Goal: Task Accomplishment & Management: Manage account settings

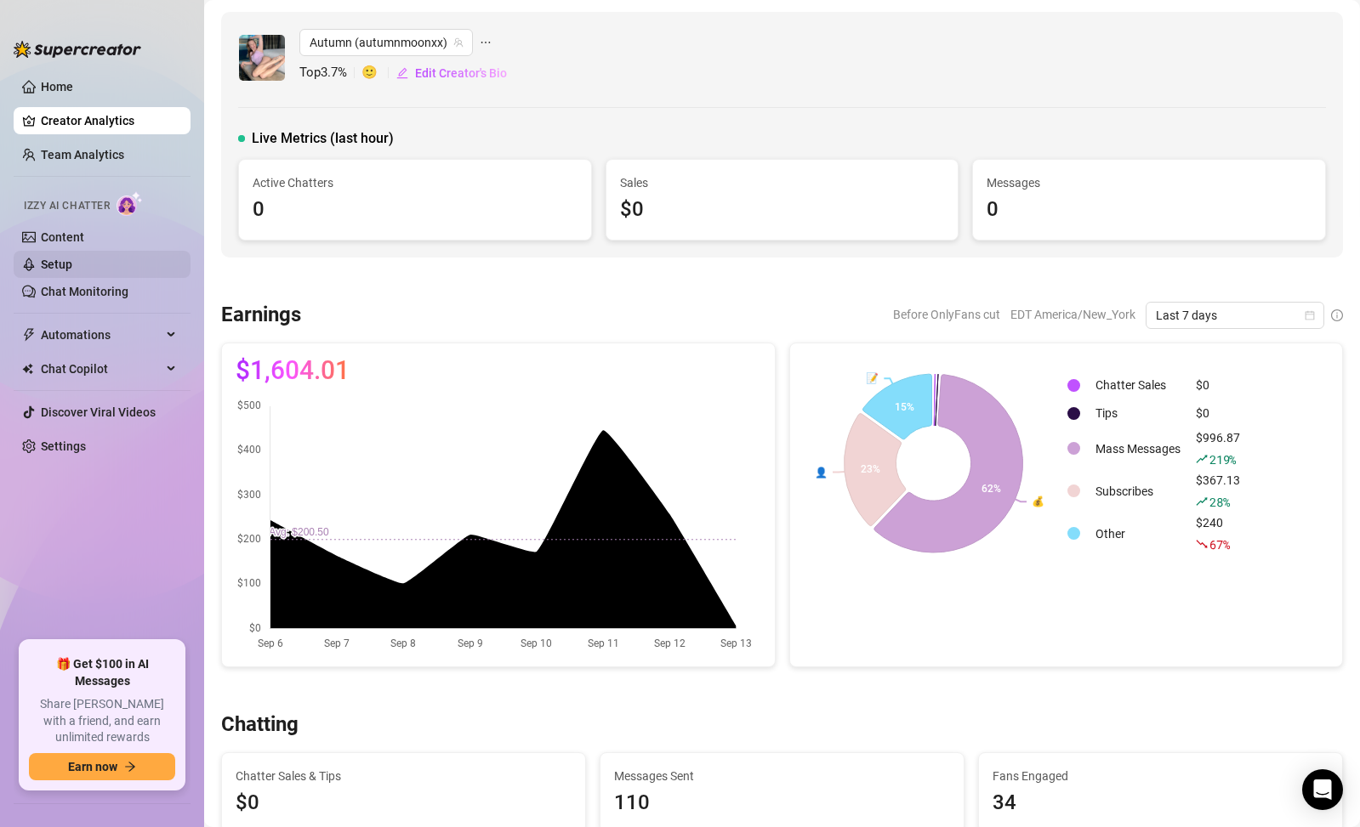
click at [72, 258] on link "Setup" at bounding box center [56, 265] width 31 height 14
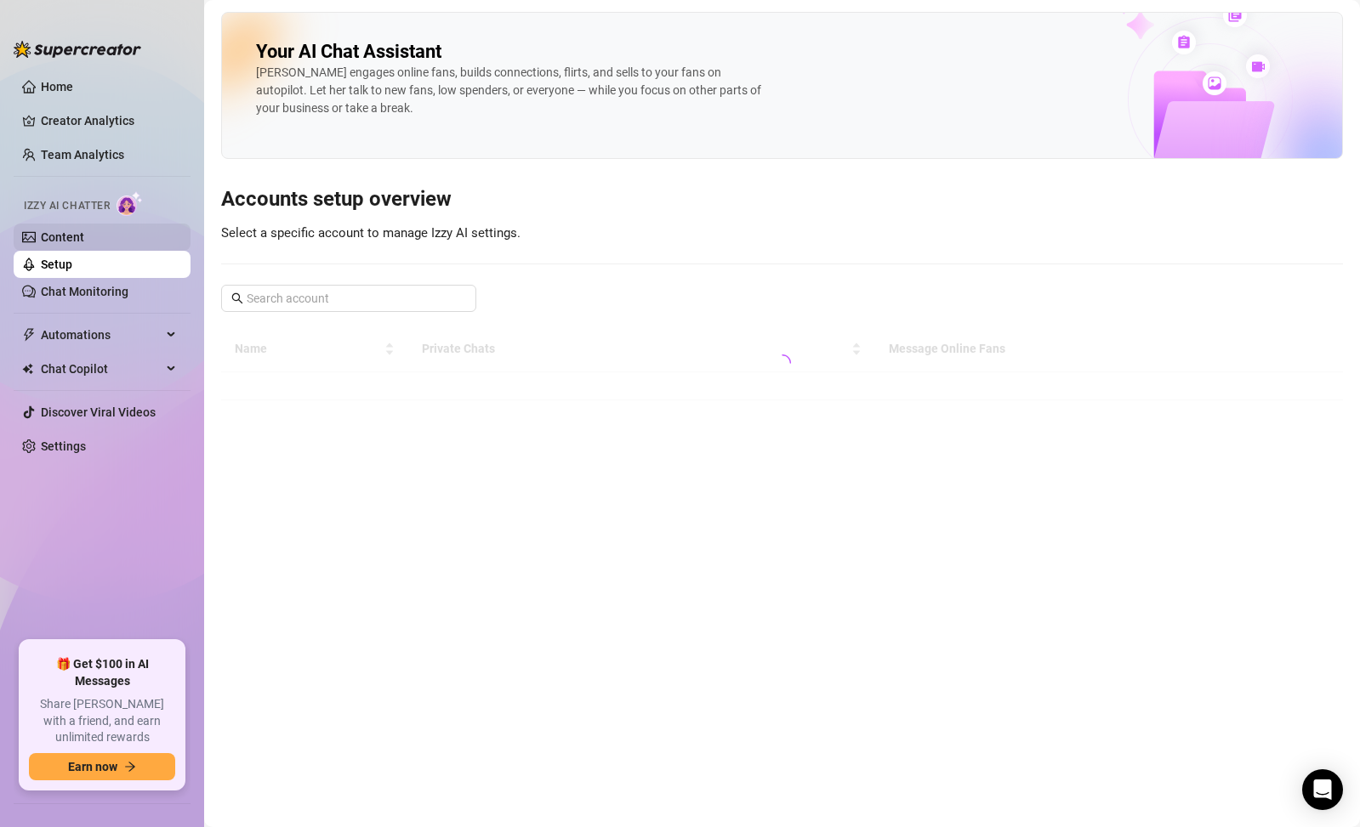
click at [78, 244] on link "Content" at bounding box center [62, 237] width 43 height 14
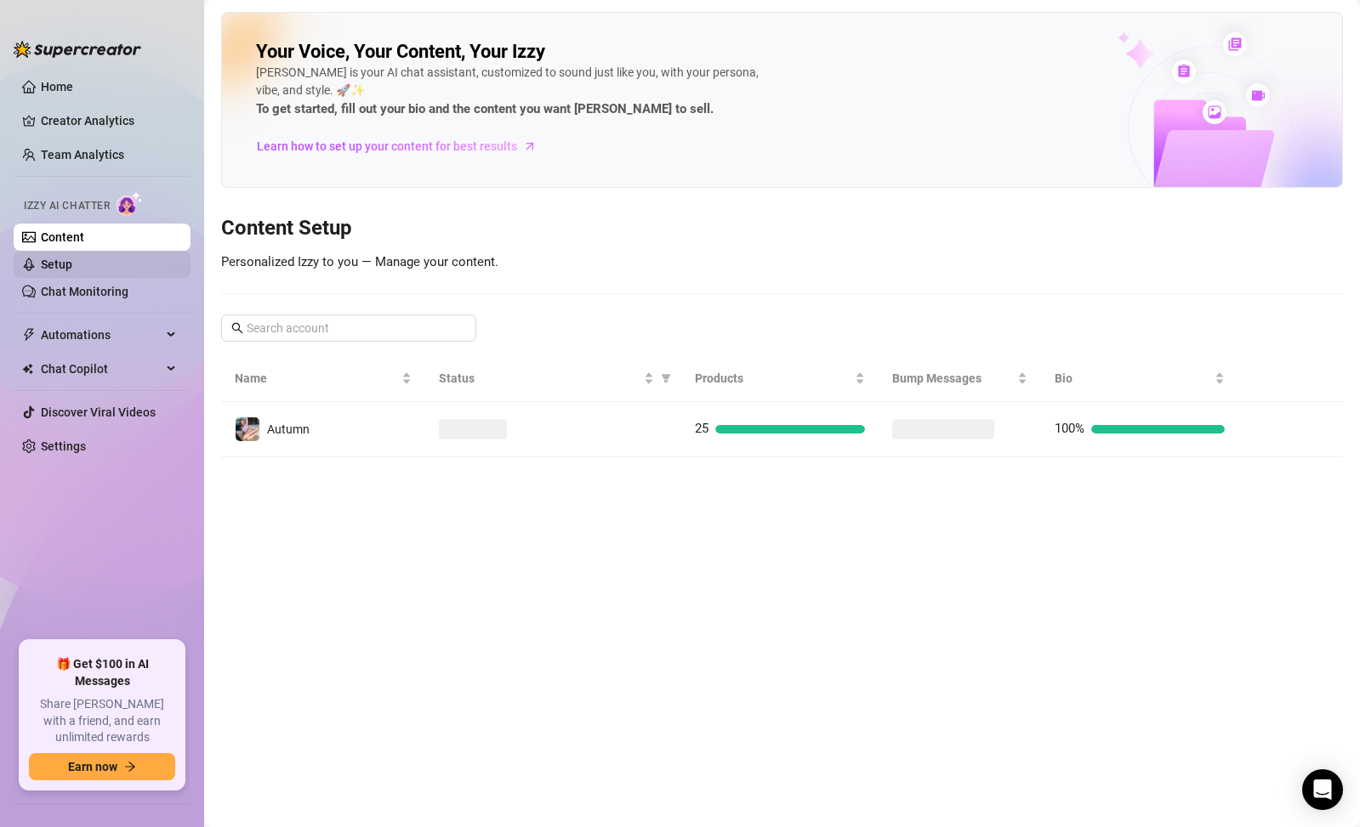
click at [72, 259] on link "Setup" at bounding box center [56, 265] width 31 height 14
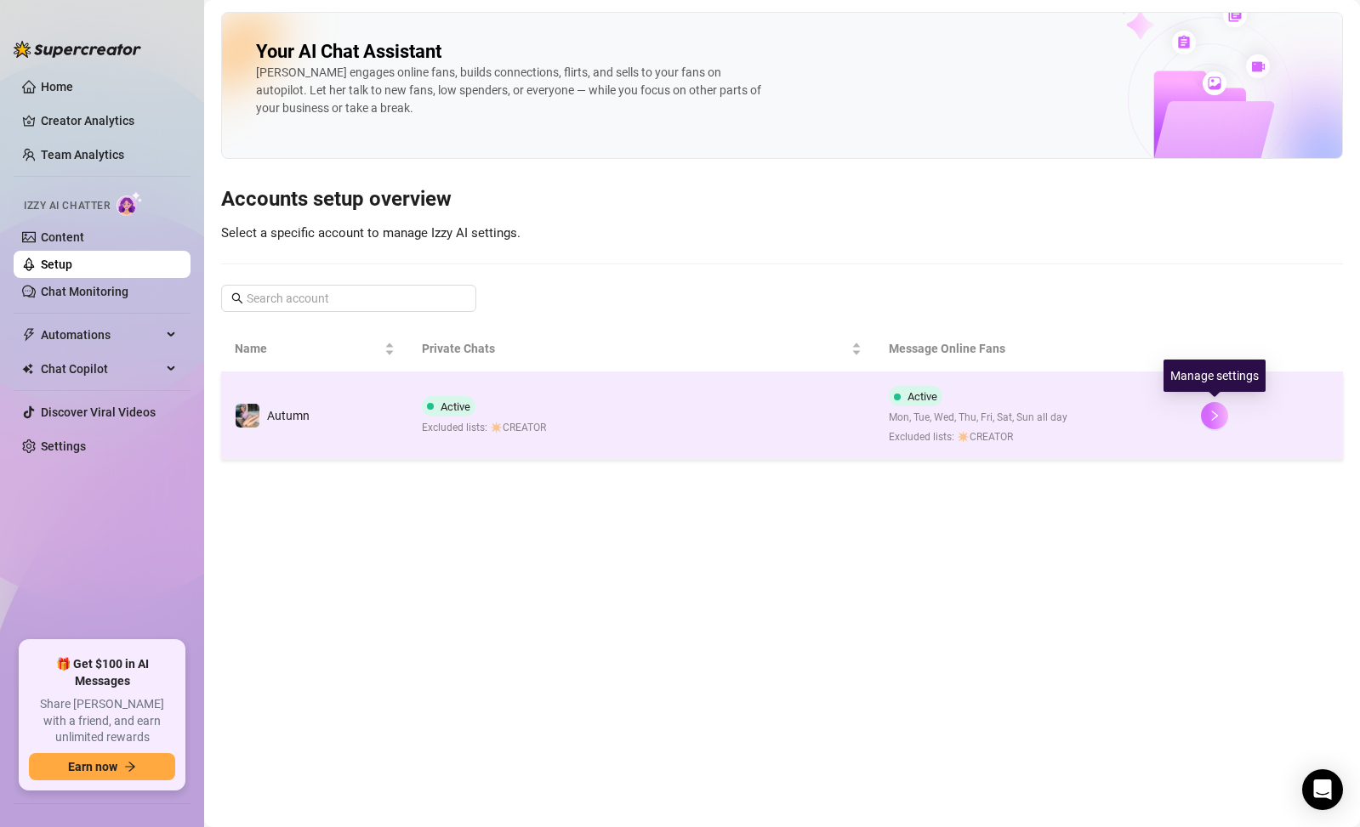
click at [1218, 412] on icon "right" at bounding box center [1214, 416] width 12 height 12
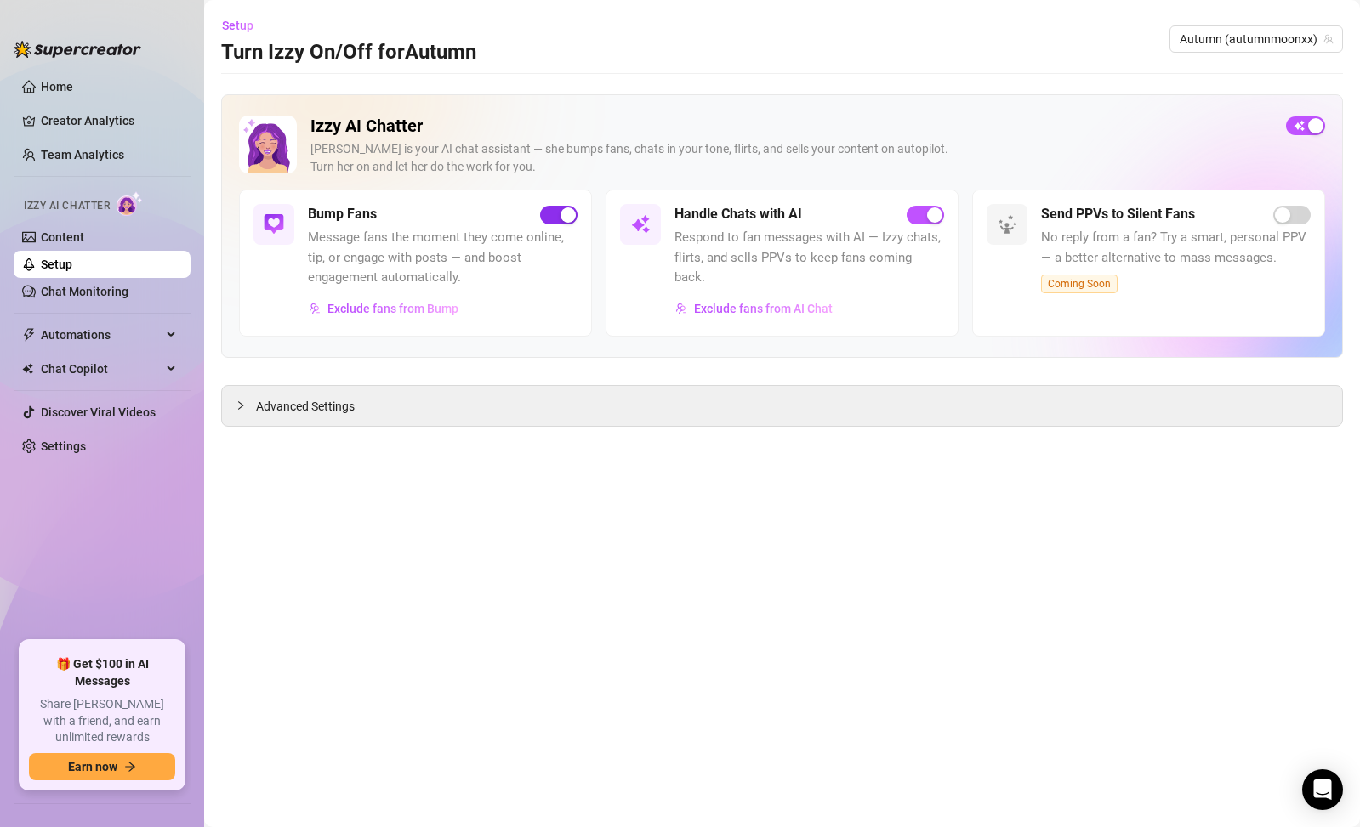
click at [565, 216] on div "button" at bounding box center [567, 215] width 15 height 15
click at [555, 218] on button "button" at bounding box center [558, 215] width 37 height 19
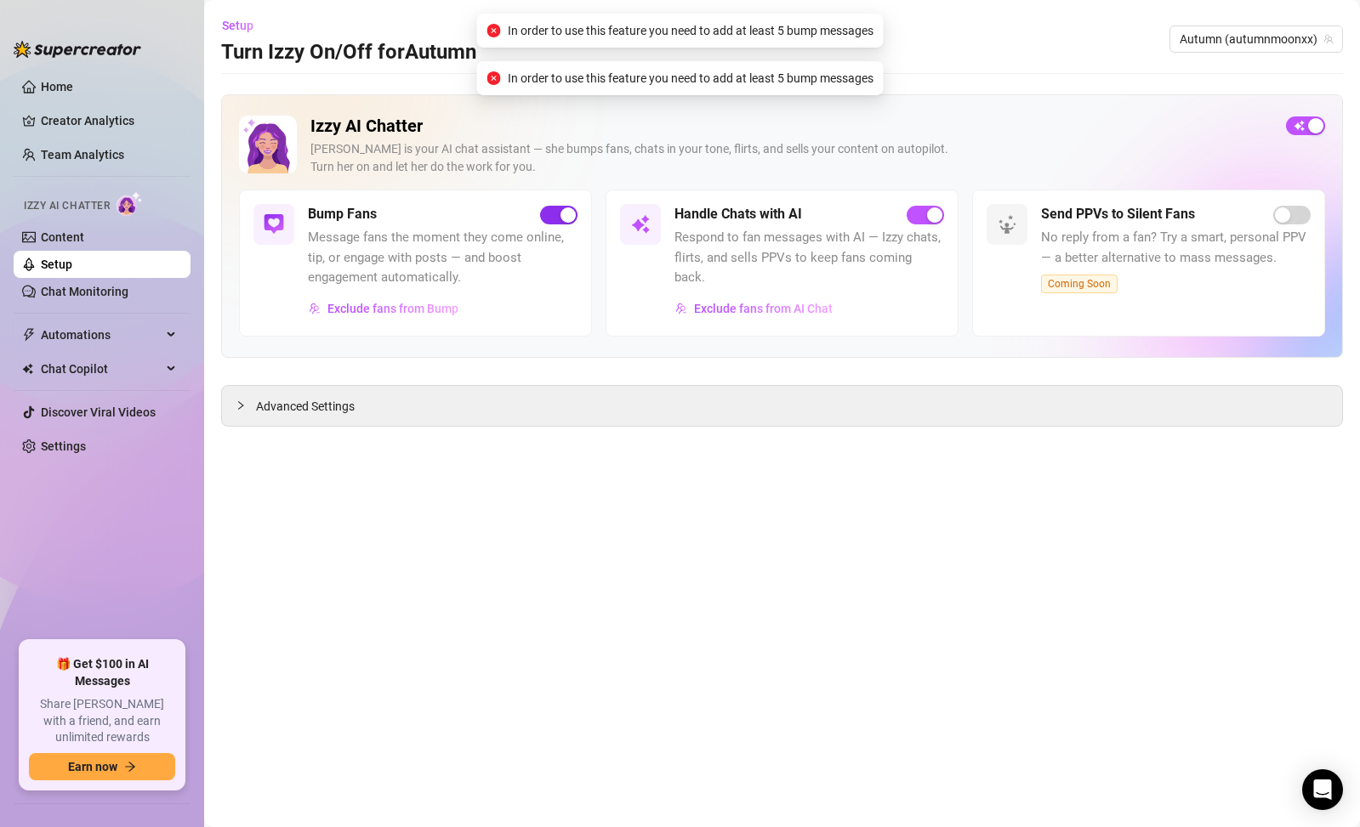
click at [555, 218] on span "button" at bounding box center [558, 215] width 37 height 19
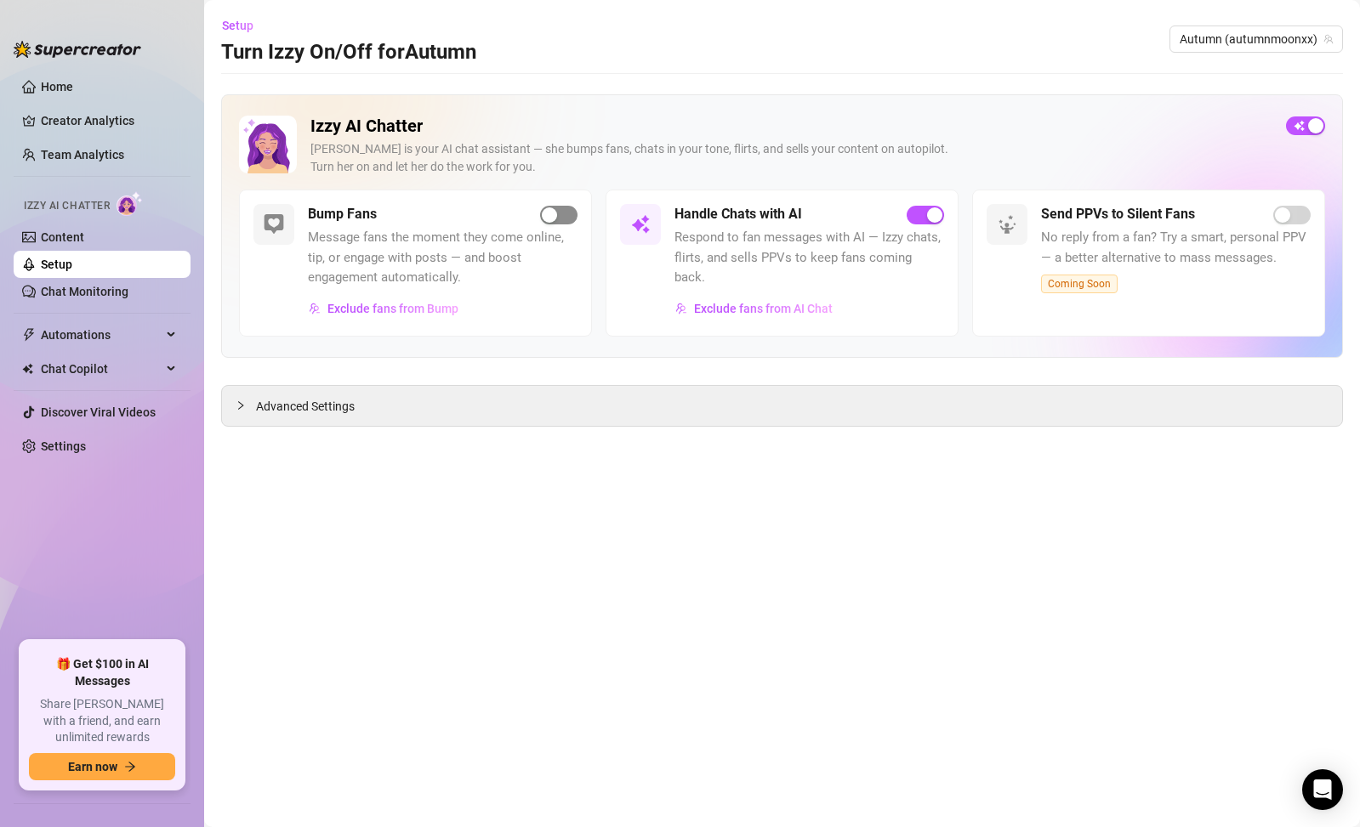
click at [565, 216] on span "button" at bounding box center [558, 215] width 37 height 19
